Goal: Navigation & Orientation: Find specific page/section

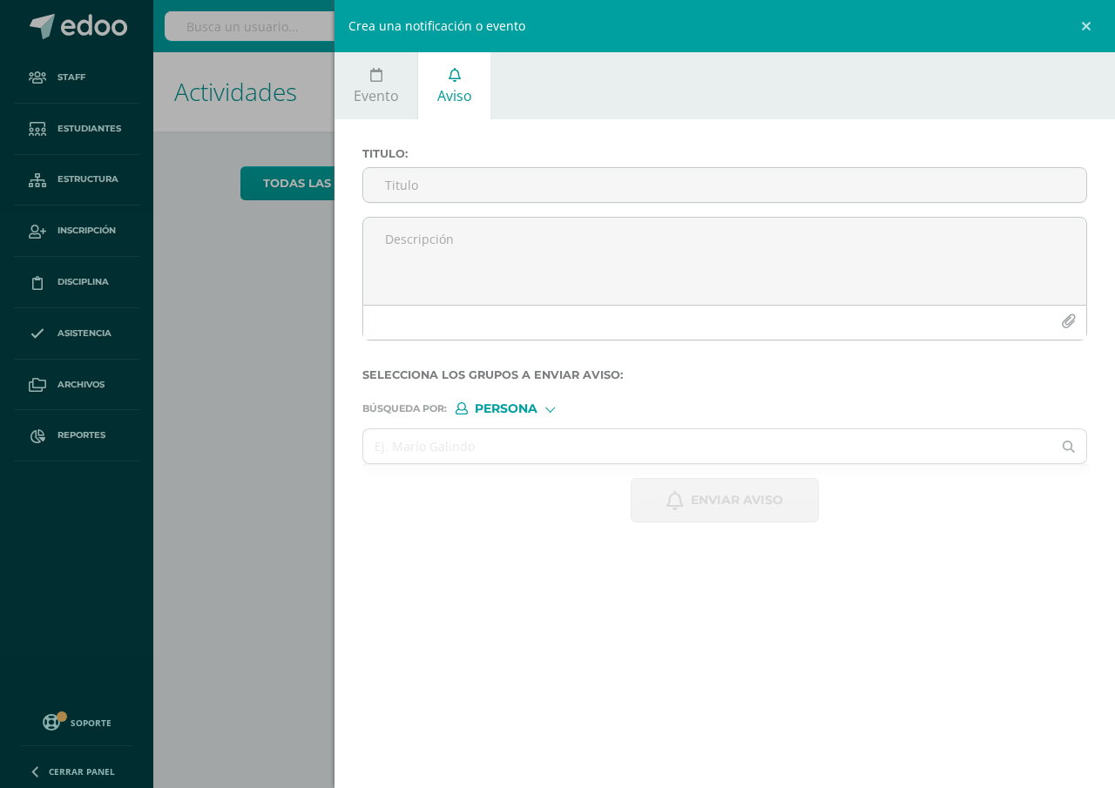
click at [293, 449] on div "Crea una notificación o evento Evento Aviso 2025-09-12 September, 2025 Mo Tu We…" at bounding box center [557, 394] width 1115 height 788
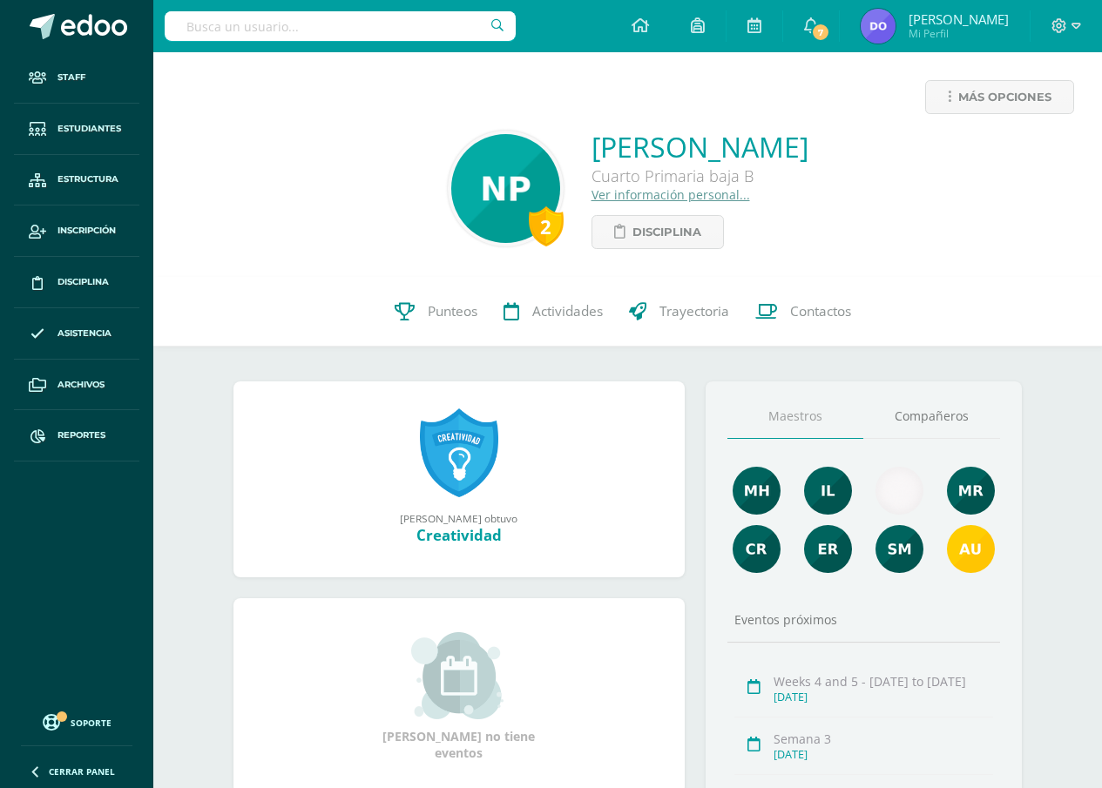
drag, startPoint x: 0, startPoint y: 0, endPoint x: 1001, endPoint y: 186, distance: 1018.7
click at [1001, 186] on div "2 Nathalia Maressa Pérez Marroquín Cuarto Primaria baja B Ver información perso…" at bounding box center [627, 188] width 920 height 121
